Goal: Task Accomplishment & Management: Manage account settings

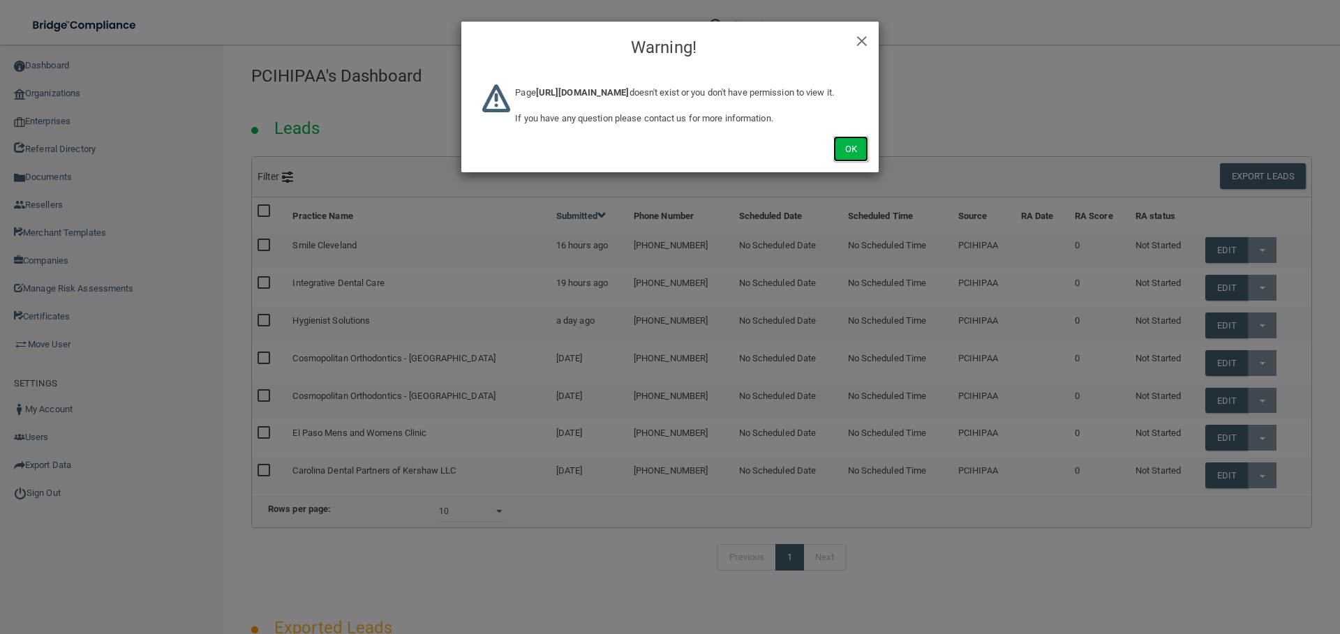
click at [860, 162] on button "Ok" at bounding box center [850, 149] width 35 height 26
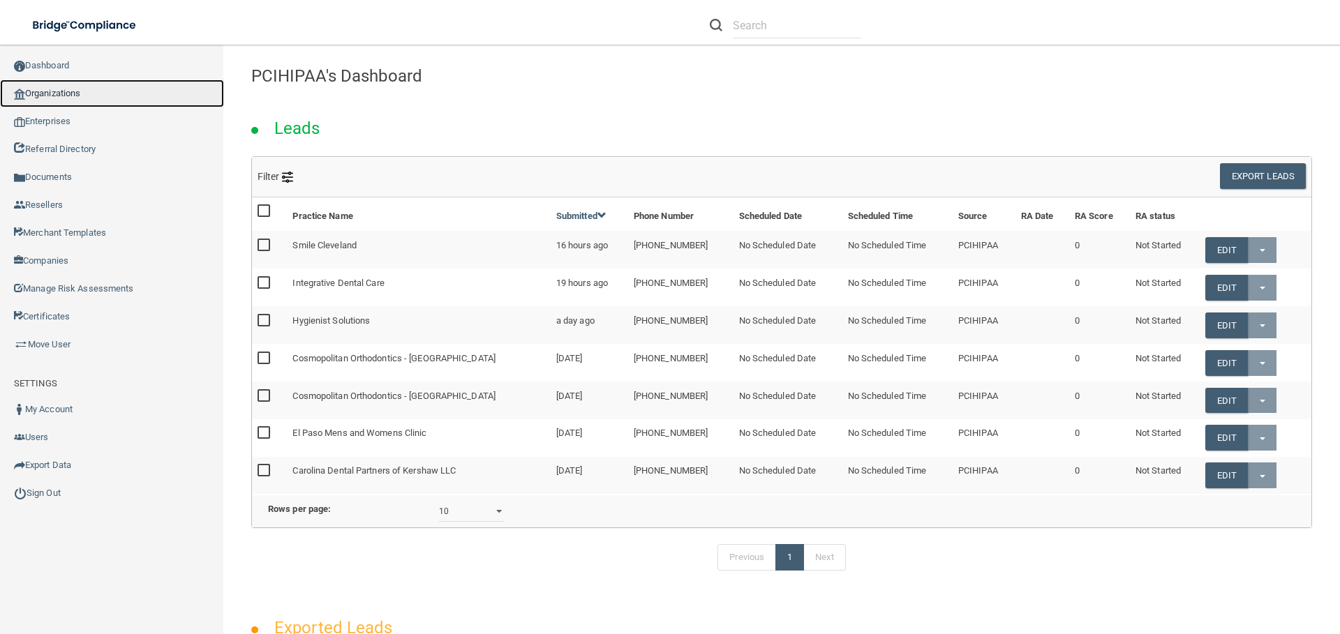
click at [64, 100] on link "Organizations" at bounding box center [112, 94] width 224 height 28
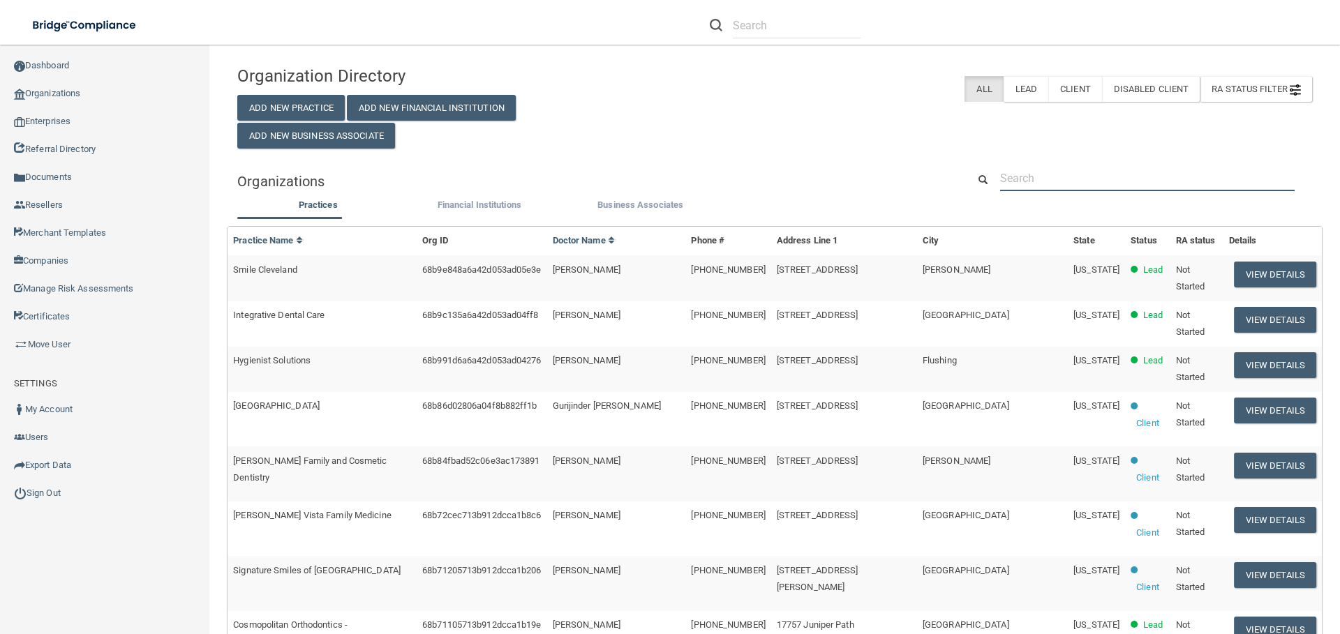
click at [1016, 165] on input "text" at bounding box center [1147, 178] width 294 height 26
type input "devot"
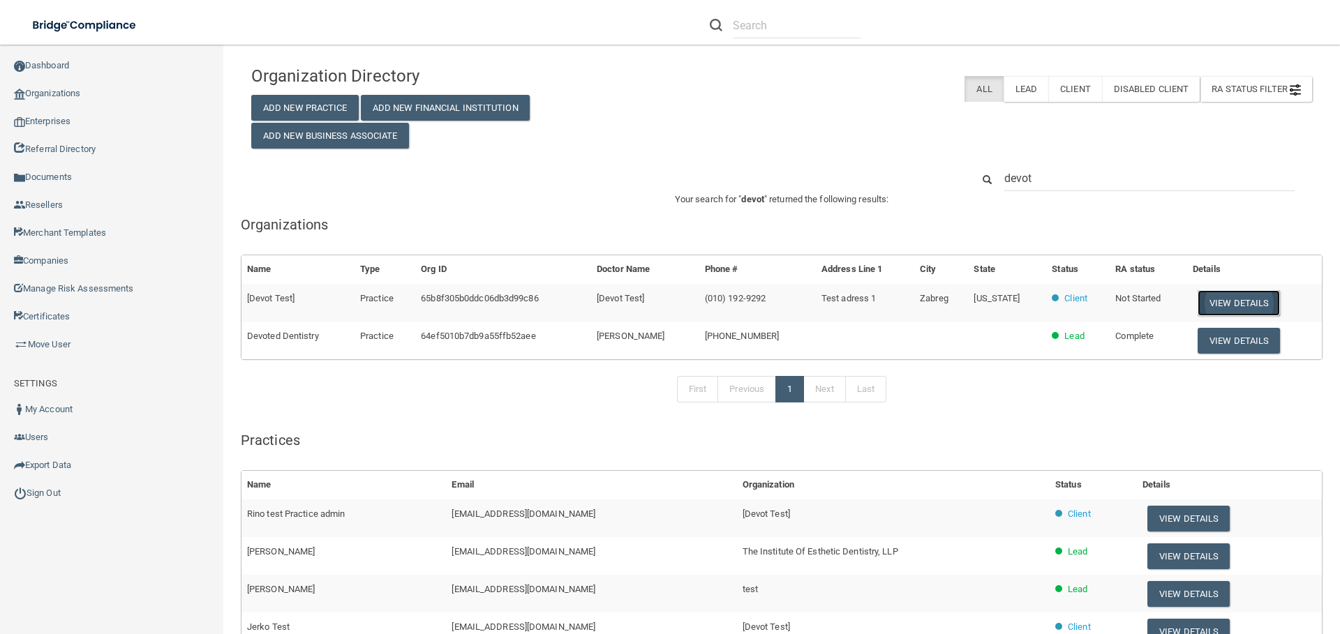
click at [1215, 299] on button "View Details" at bounding box center [1238, 303] width 82 height 26
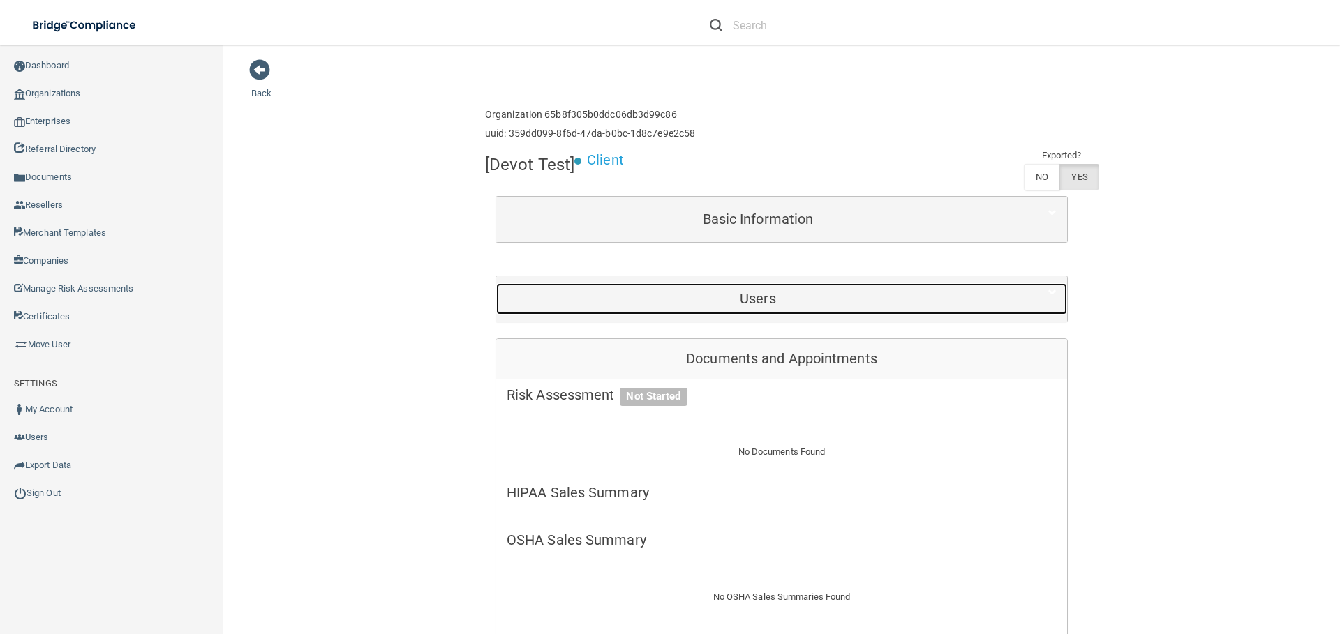
click at [778, 291] on h5 "Users" at bounding box center [758, 298] width 502 height 15
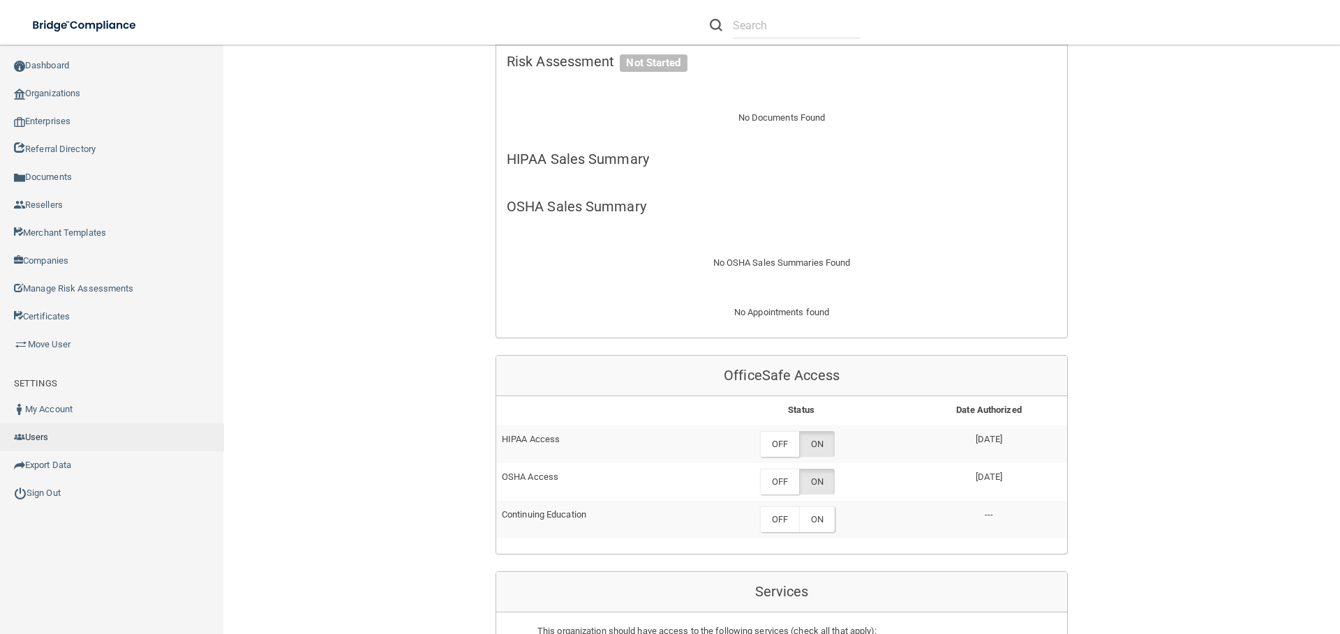
scroll to position [657, 0]
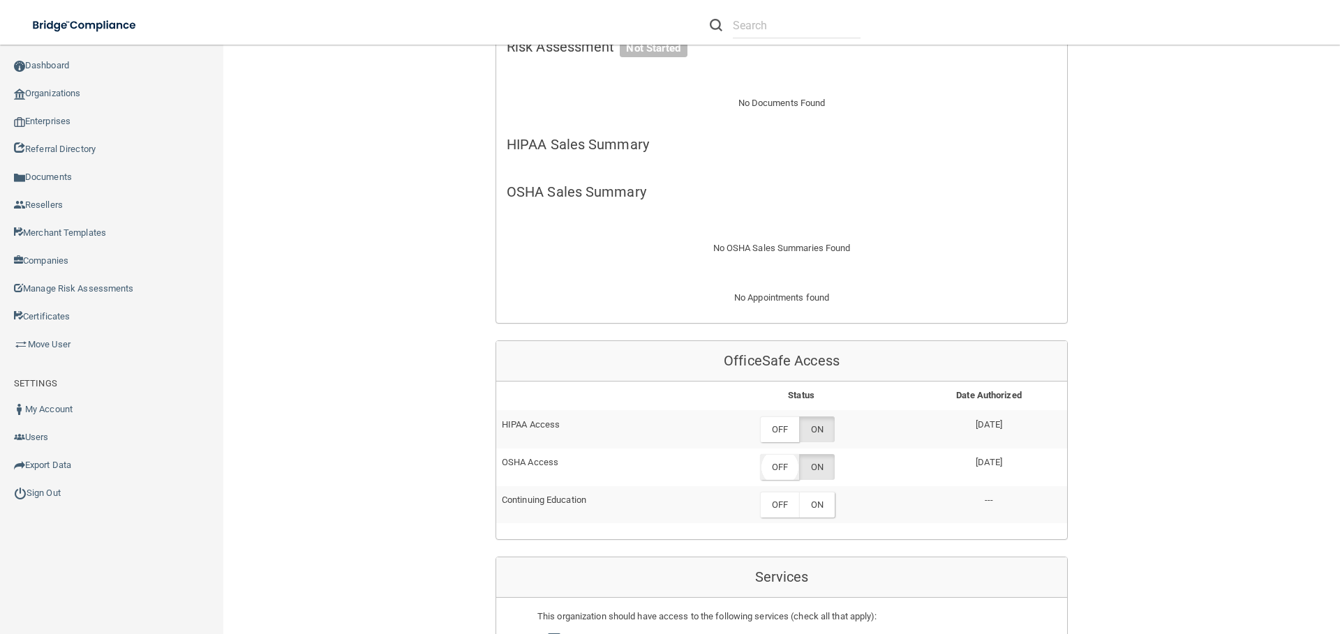
click at [773, 454] on label "OFF" at bounding box center [779, 467] width 39 height 26
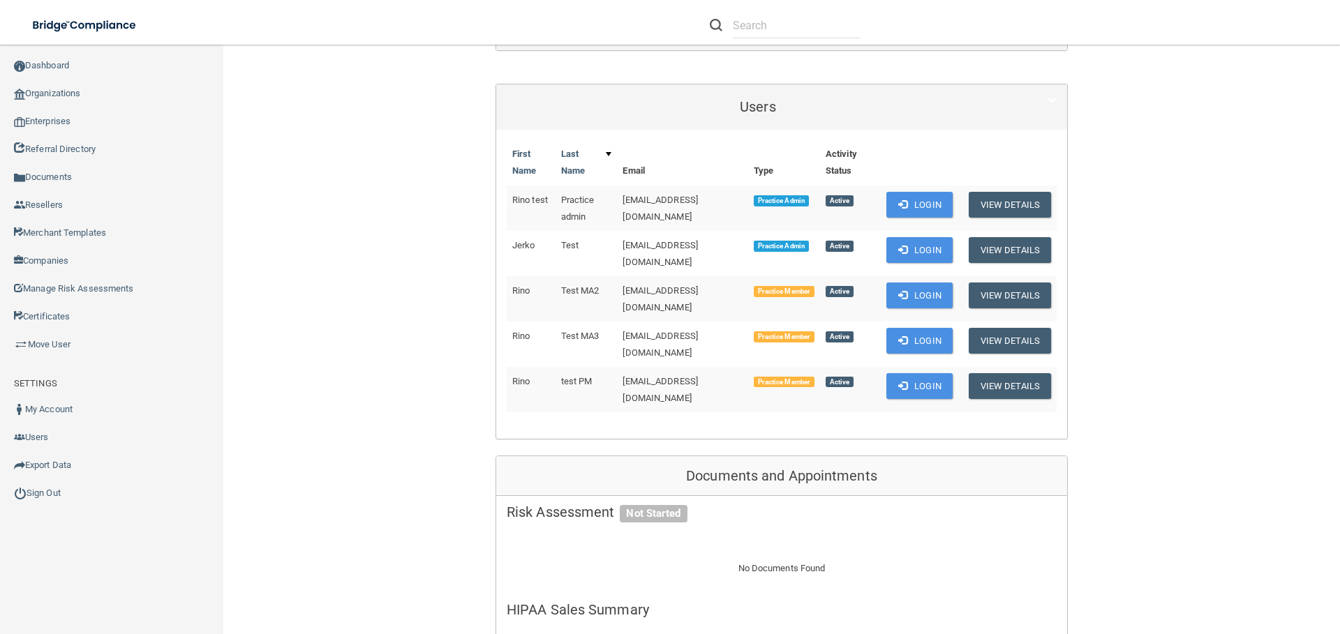
scroll to position [137, 0]
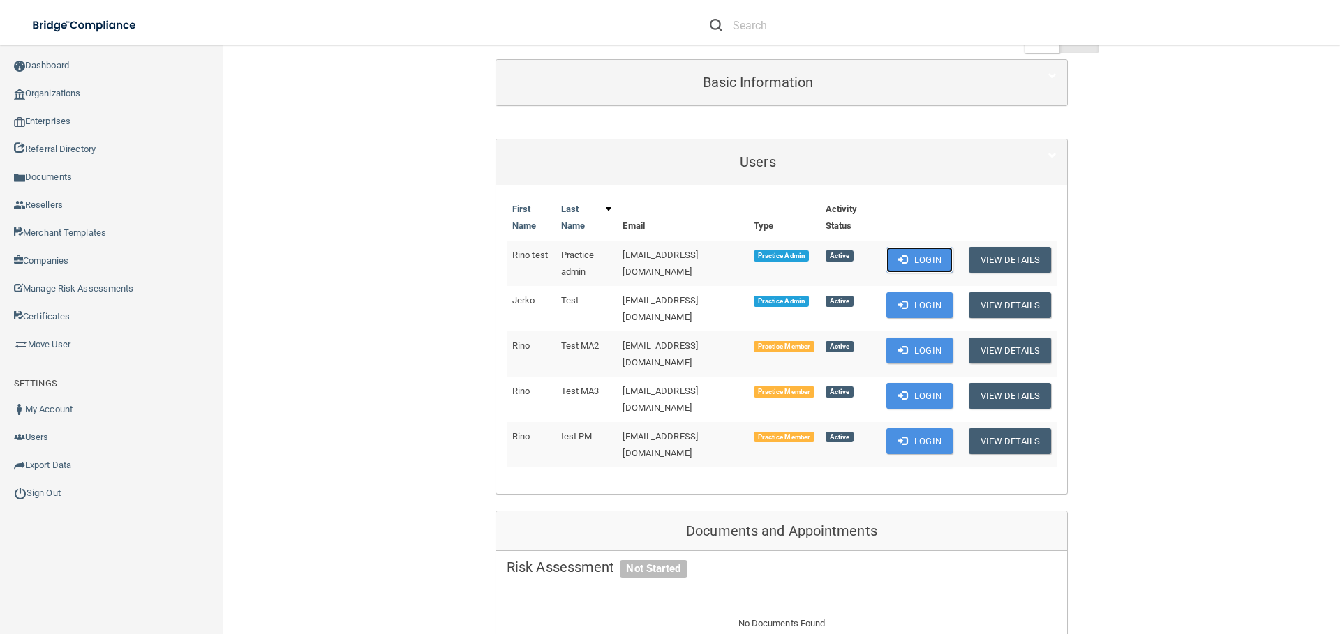
click at [917, 253] on button "Login" at bounding box center [919, 260] width 66 height 26
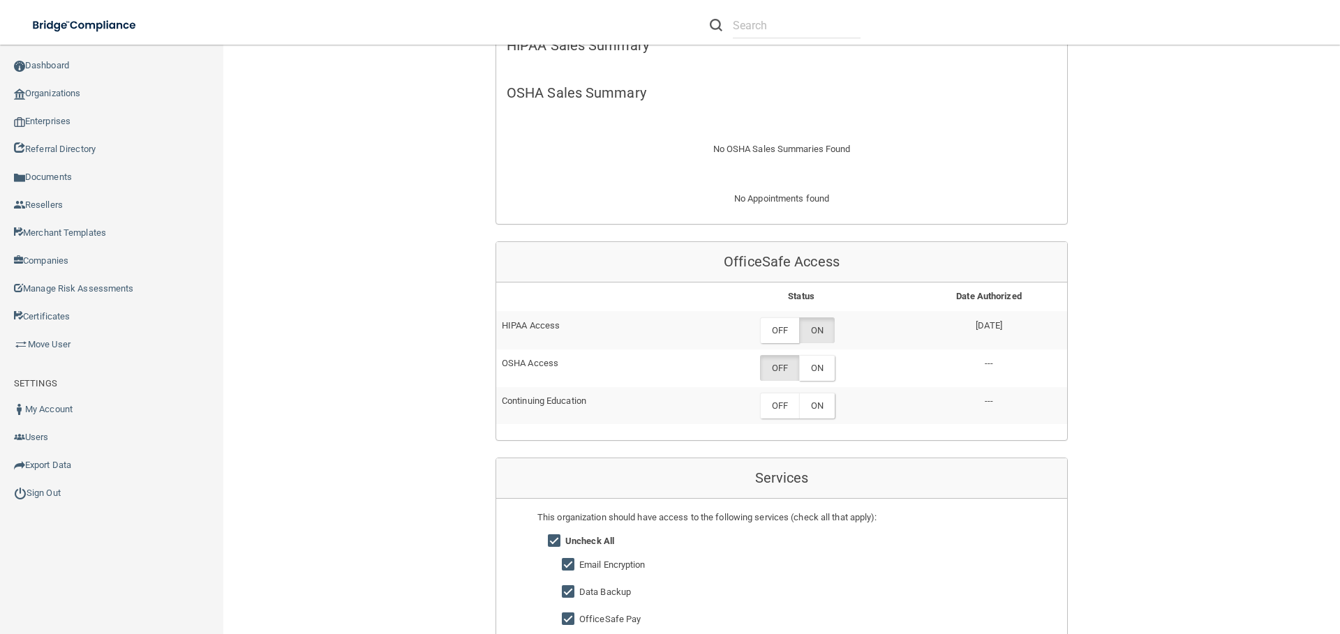
scroll to position [861, 0]
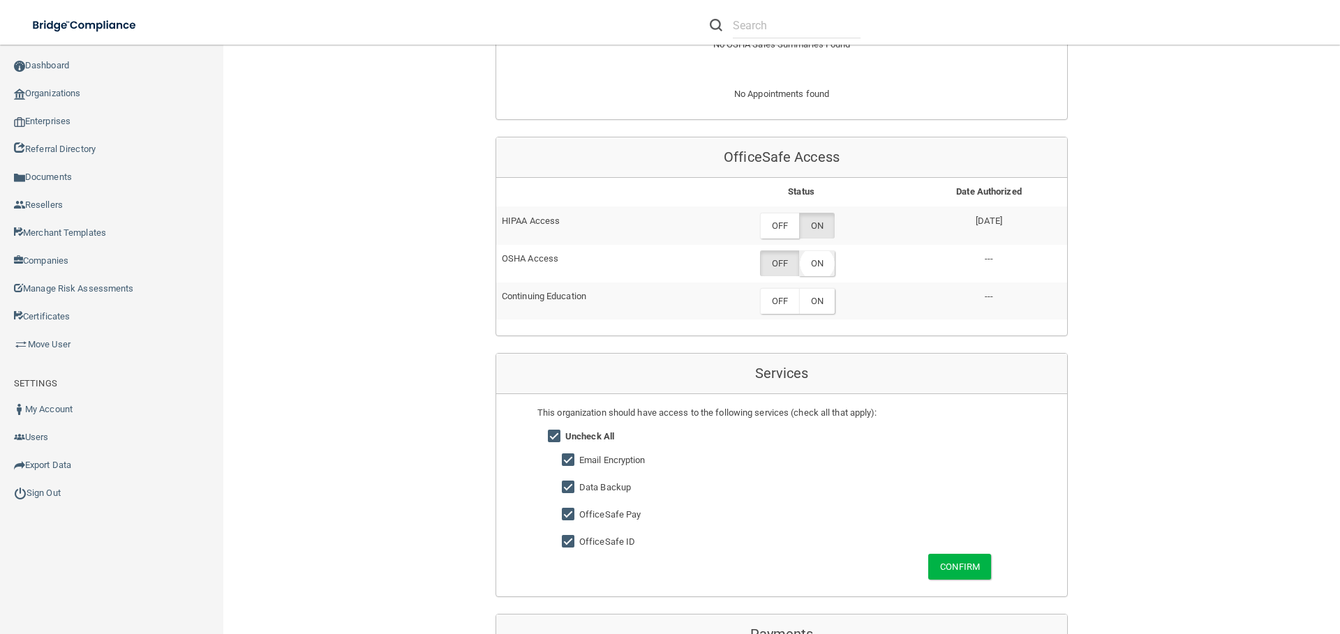
click at [817, 250] on label "ON" at bounding box center [817, 263] width 36 height 26
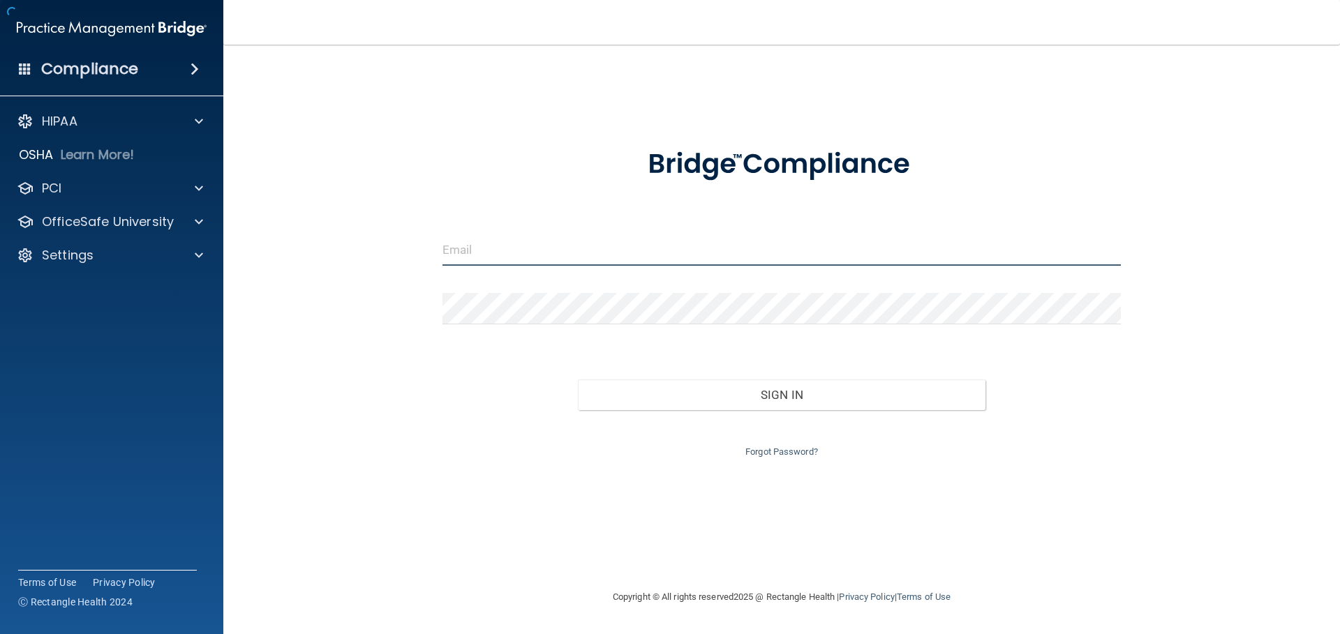
type input "[PERSON_NAME][EMAIL_ADDRESS][DOMAIN_NAME]"
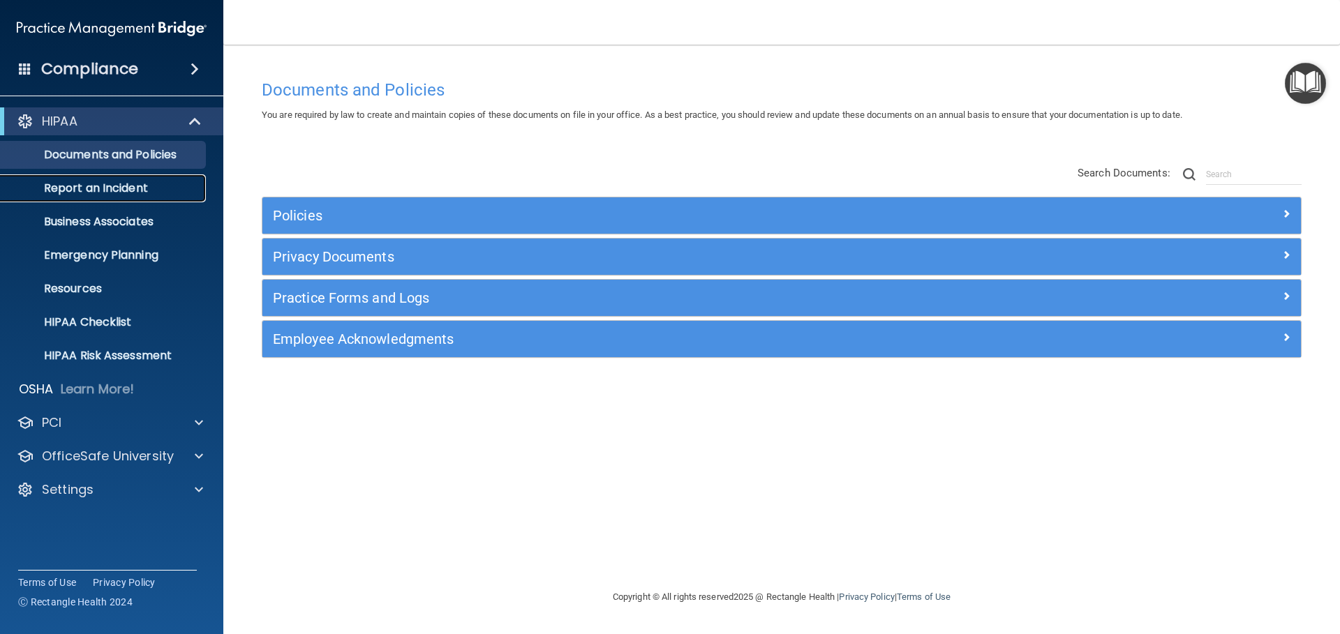
click at [89, 193] on p "Report an Incident" at bounding box center [104, 188] width 190 height 14
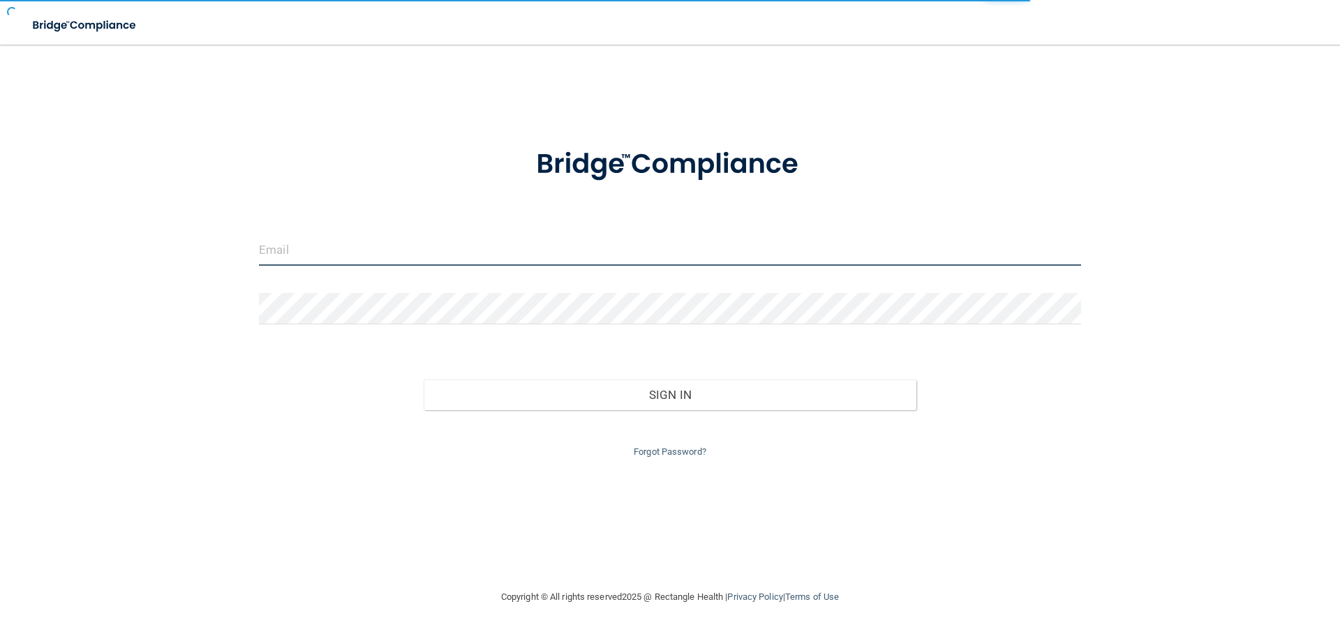
type input "manuela+pa2@devot.team"
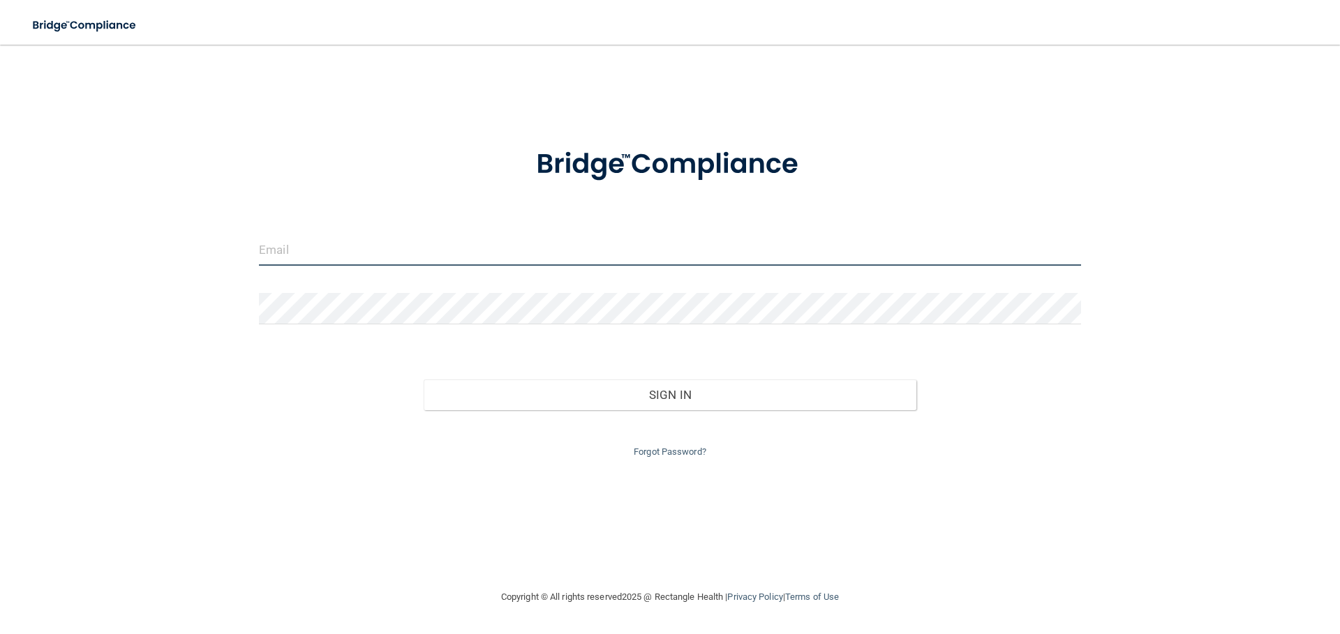
type input "[PERSON_NAME][EMAIL_ADDRESS][DOMAIN_NAME]"
click at [338, 247] on input "[PERSON_NAME][EMAIL_ADDRESS][DOMAIN_NAME]" at bounding box center [670, 249] width 822 height 31
click at [472, 248] on input "[PERSON_NAME][EMAIL_ADDRESS][DOMAIN_NAME]" at bounding box center [670, 249] width 822 height 31
drag, startPoint x: 469, startPoint y: 248, endPoint x: 205, endPoint y: 246, distance: 263.7
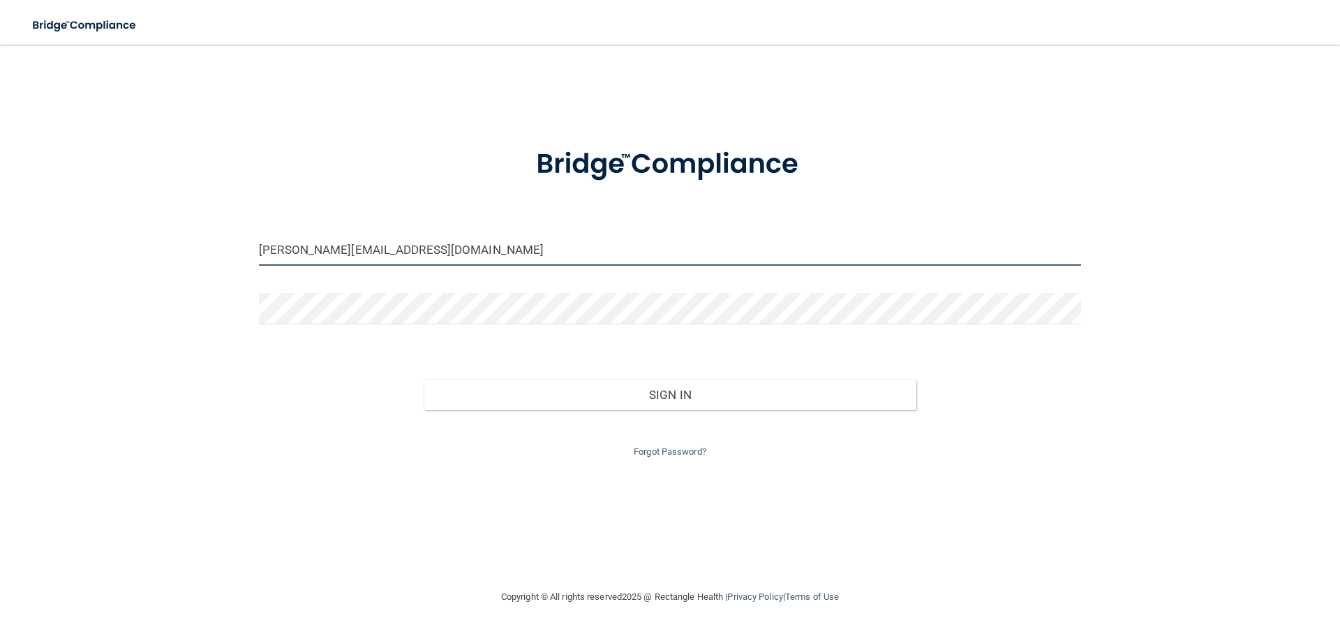
click at [205, 246] on div "[PERSON_NAME][EMAIL_ADDRESS][DOMAIN_NAME] Invalid email/password. You don't hav…" at bounding box center [670, 317] width 1284 height 516
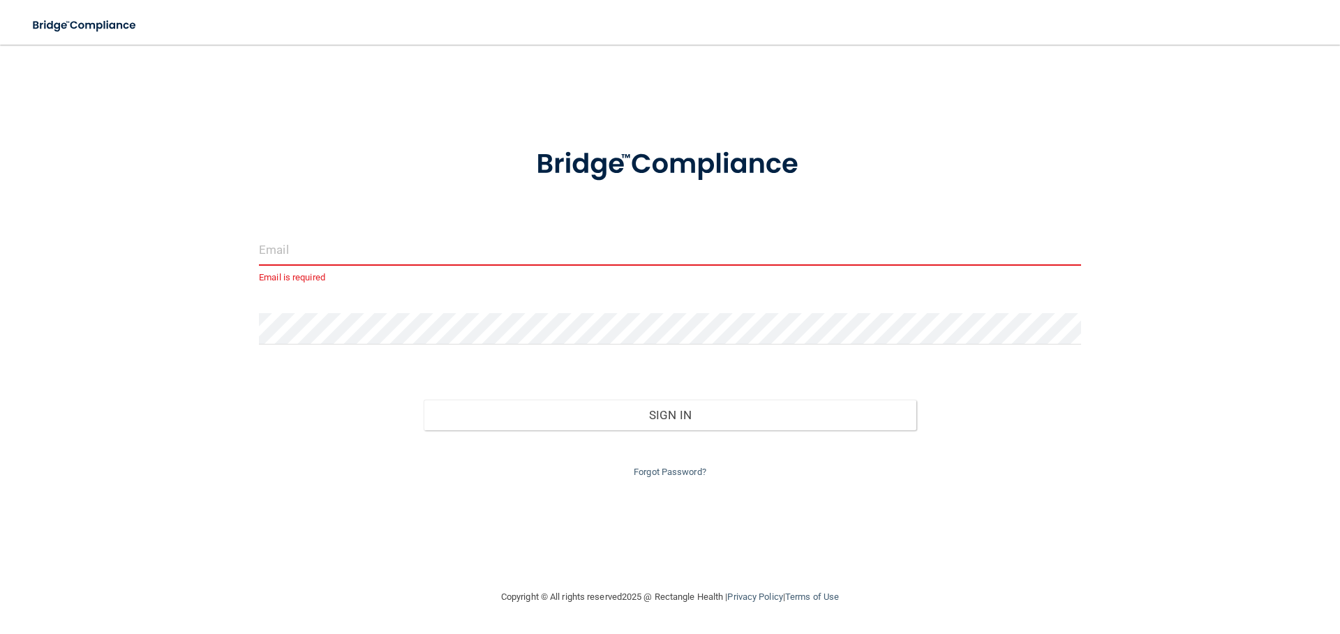
click at [275, 249] on input "email" at bounding box center [670, 249] width 822 height 31
type input "[EMAIL_ADDRESS][DOMAIN_NAME]"
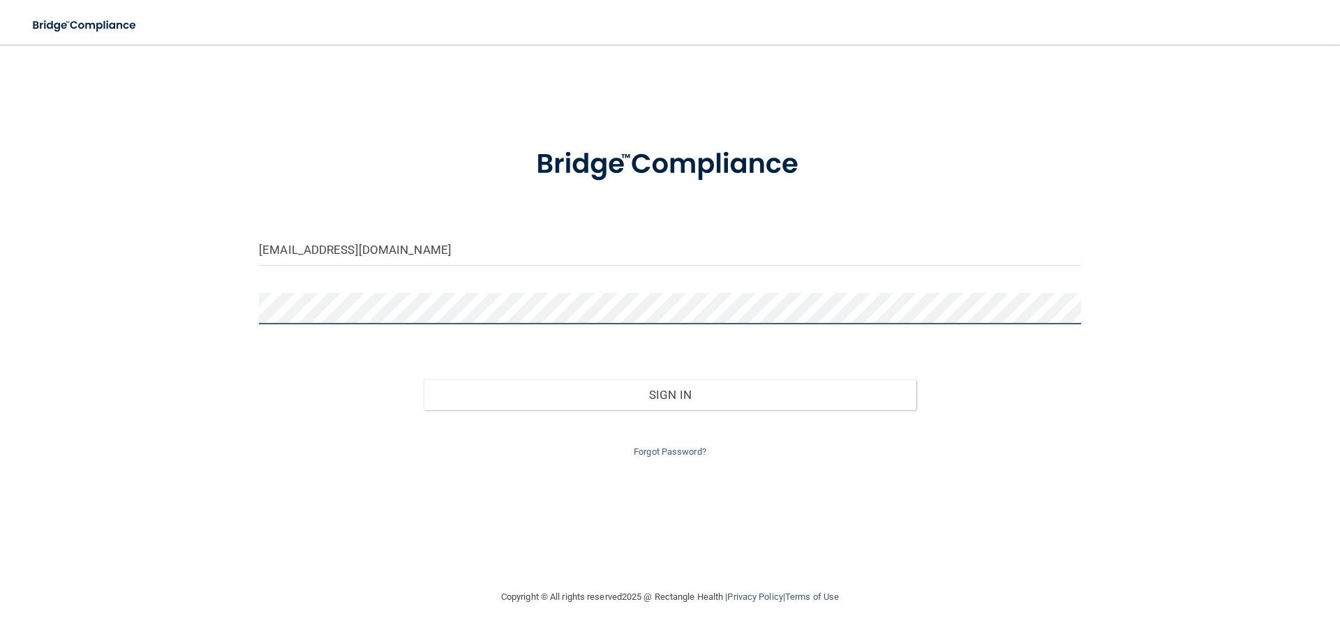
click at [242, 305] on div "[EMAIL_ADDRESS][DOMAIN_NAME] Invalid email/password. You don't have permission …" at bounding box center [670, 317] width 1284 height 516
click at [201, 297] on div "[EMAIL_ADDRESS][DOMAIN_NAME] Invalid email/password. You don't have permission …" at bounding box center [670, 317] width 1284 height 516
click at [149, 286] on div "[EMAIL_ADDRESS][DOMAIN_NAME] Invalid email/password. You don't have permission …" at bounding box center [670, 317] width 1284 height 516
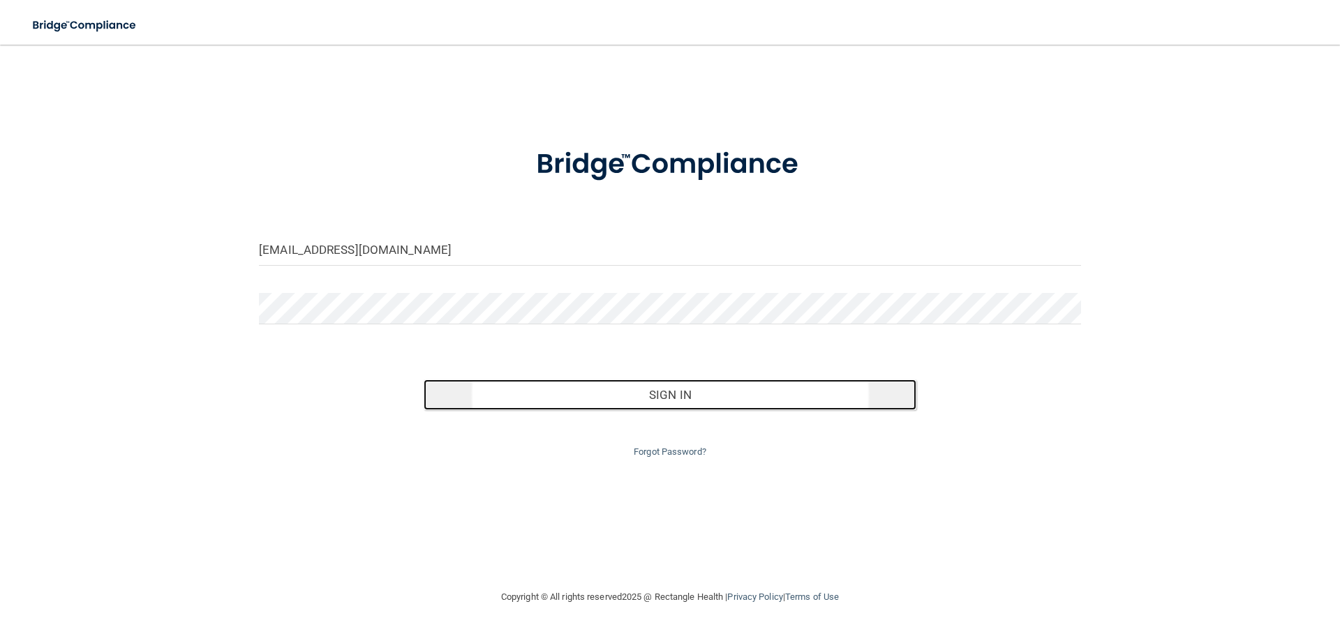
click at [526, 391] on button "Sign In" at bounding box center [669, 395] width 493 height 31
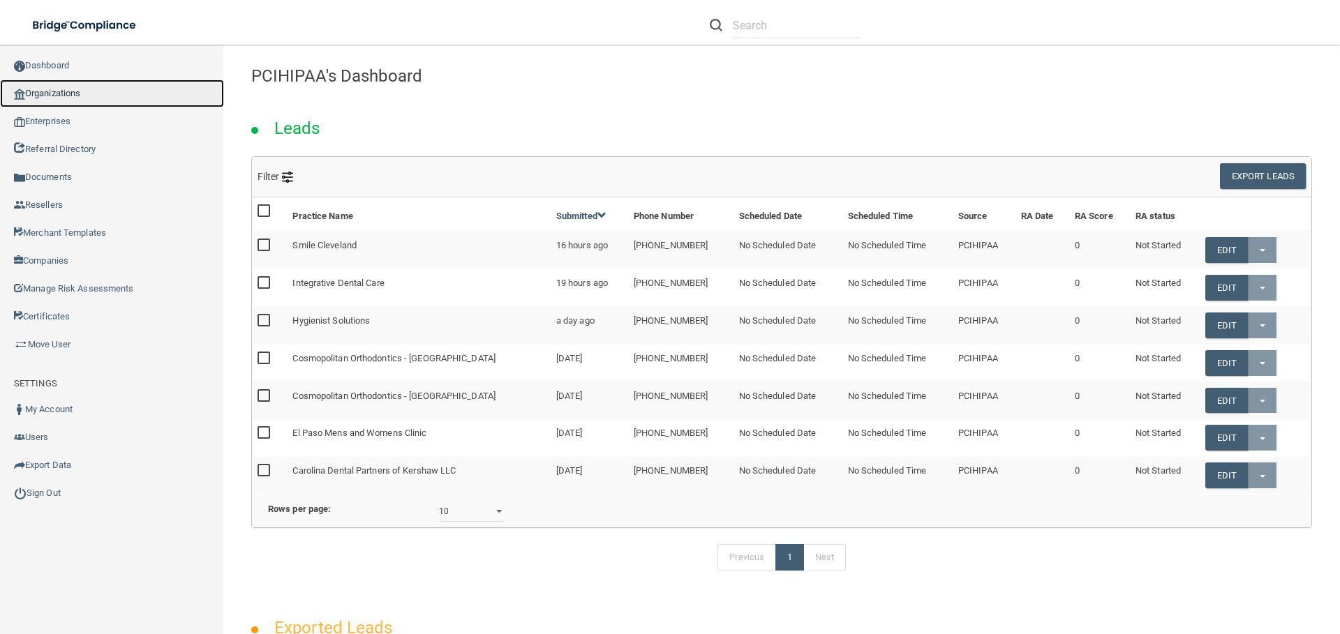
click at [66, 91] on link "Organizations" at bounding box center [112, 94] width 224 height 28
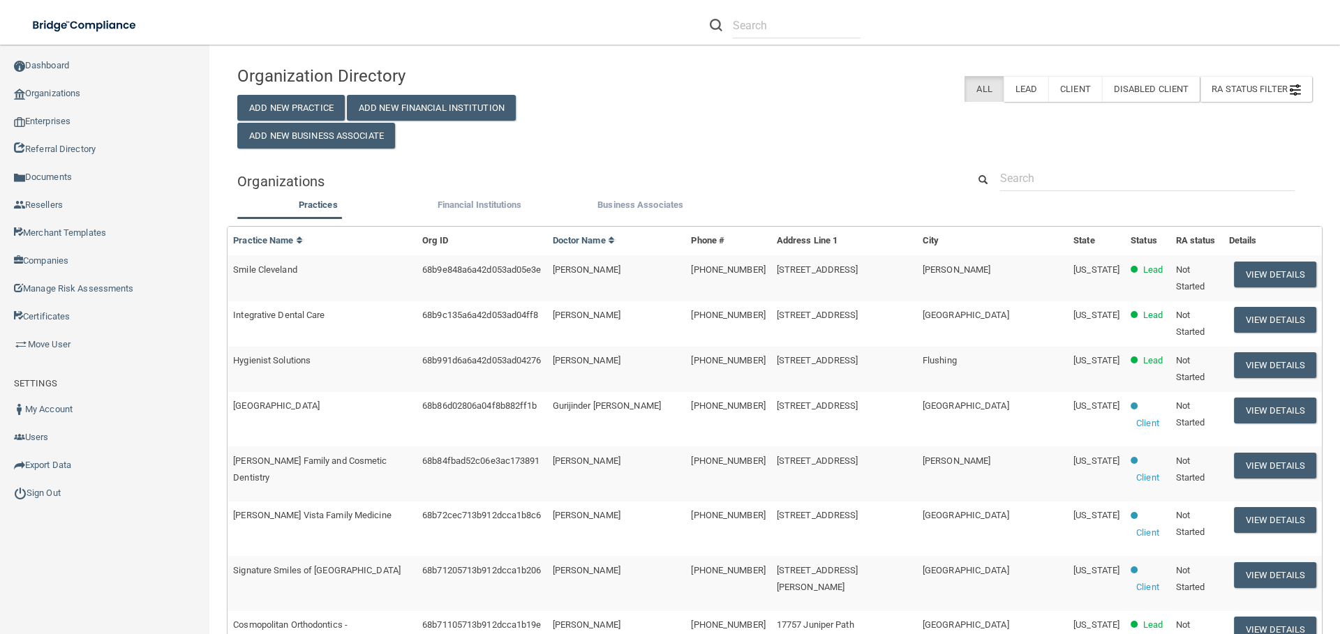
click at [1058, 161] on div "Organization Directory Add New Practice Add New Financial Institution Add New B…" at bounding box center [774, 566] width 1074 height 1014
click at [1044, 173] on input "text" at bounding box center [1147, 178] width 294 height 26
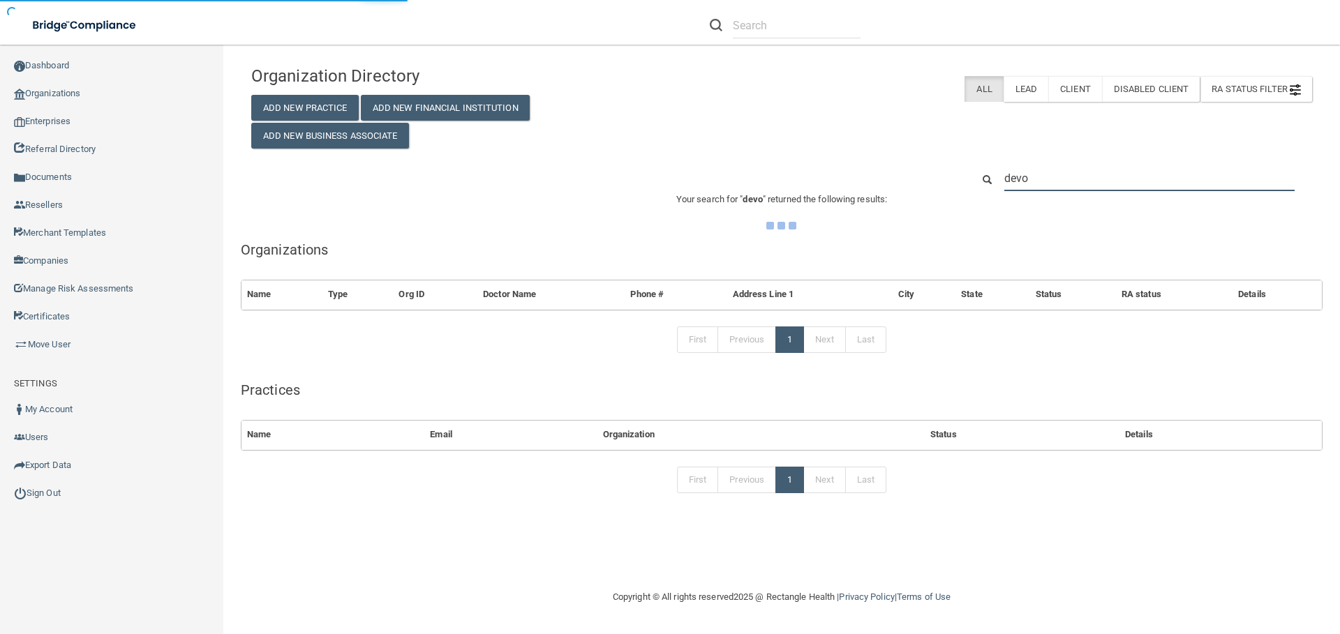
type input "devot"
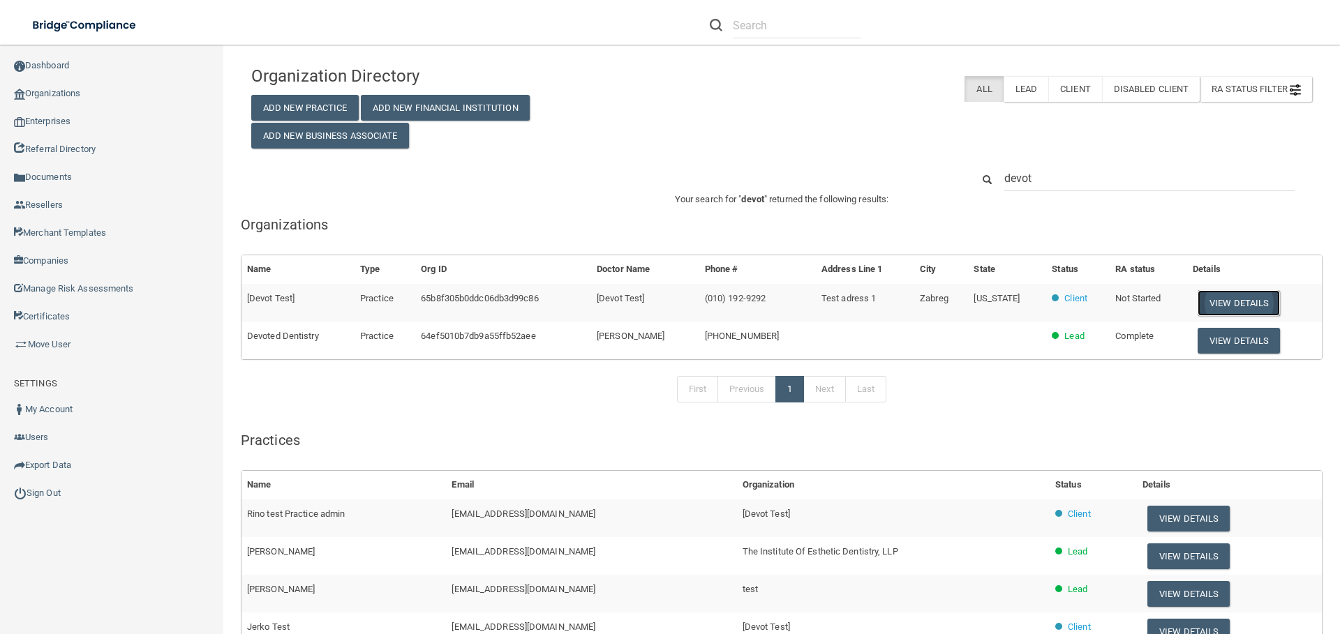
click at [1204, 299] on button "View Details" at bounding box center [1238, 303] width 82 height 26
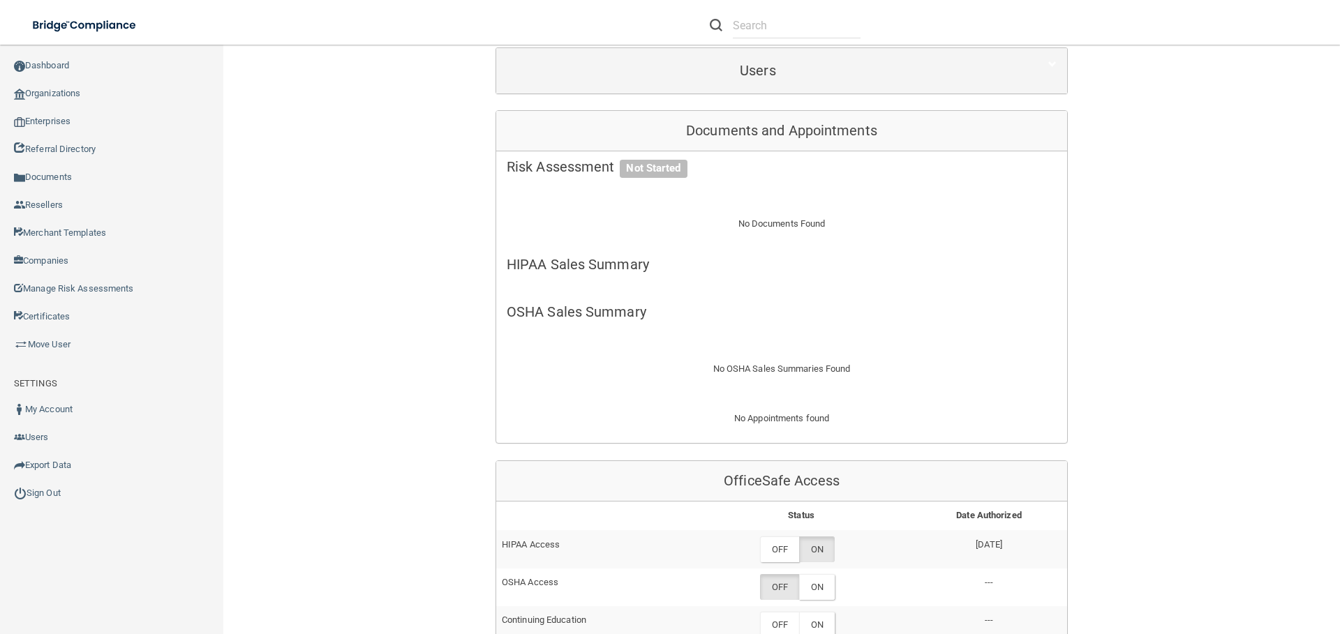
scroll to position [281, 0]
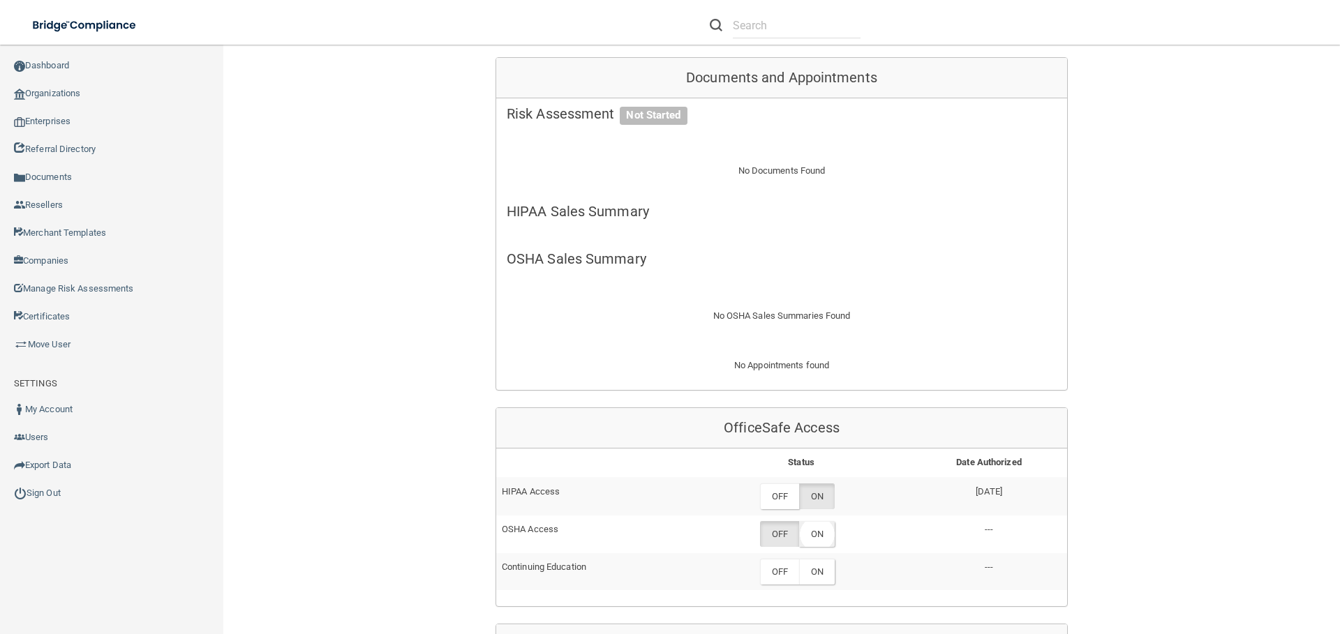
click at [816, 534] on label "ON" at bounding box center [817, 534] width 36 height 26
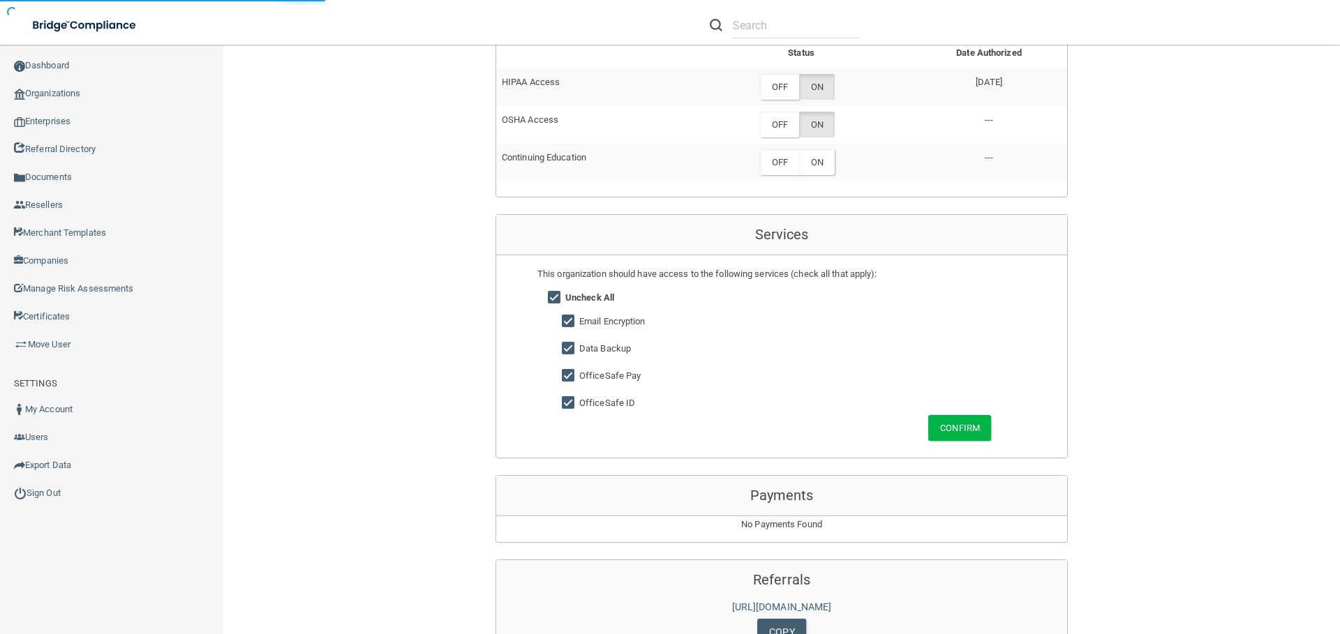
scroll to position [0, 0]
